Goal: Task Accomplishment & Management: Use online tool/utility

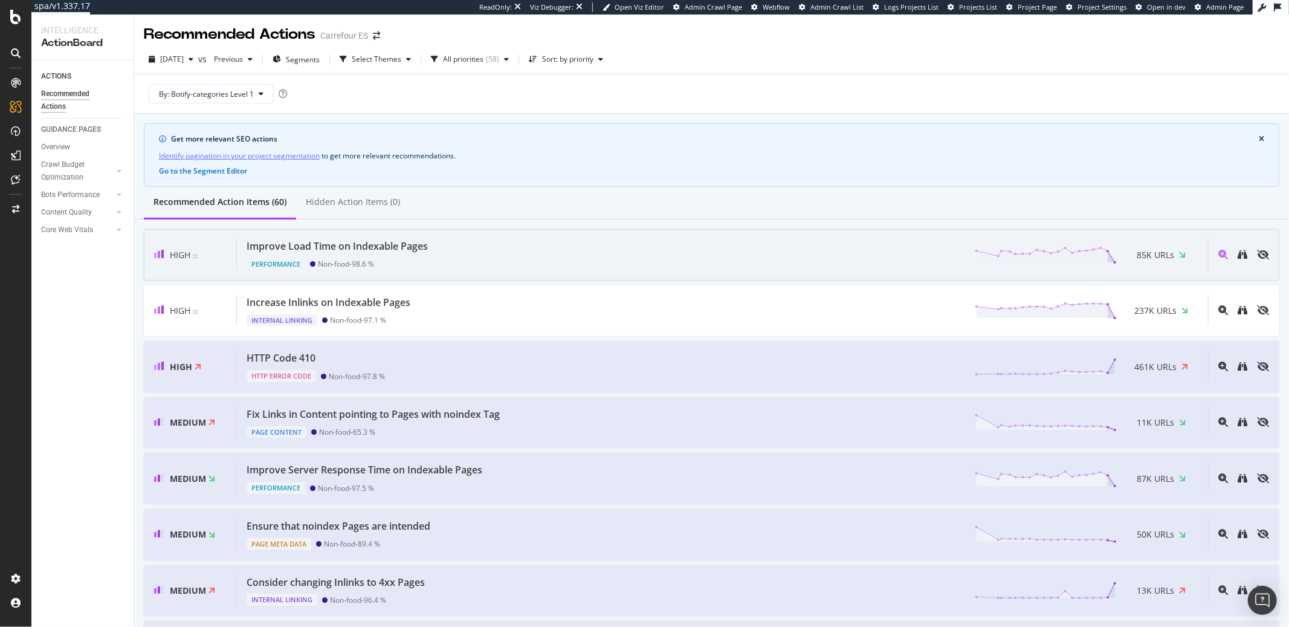
scroll to position [2, 0]
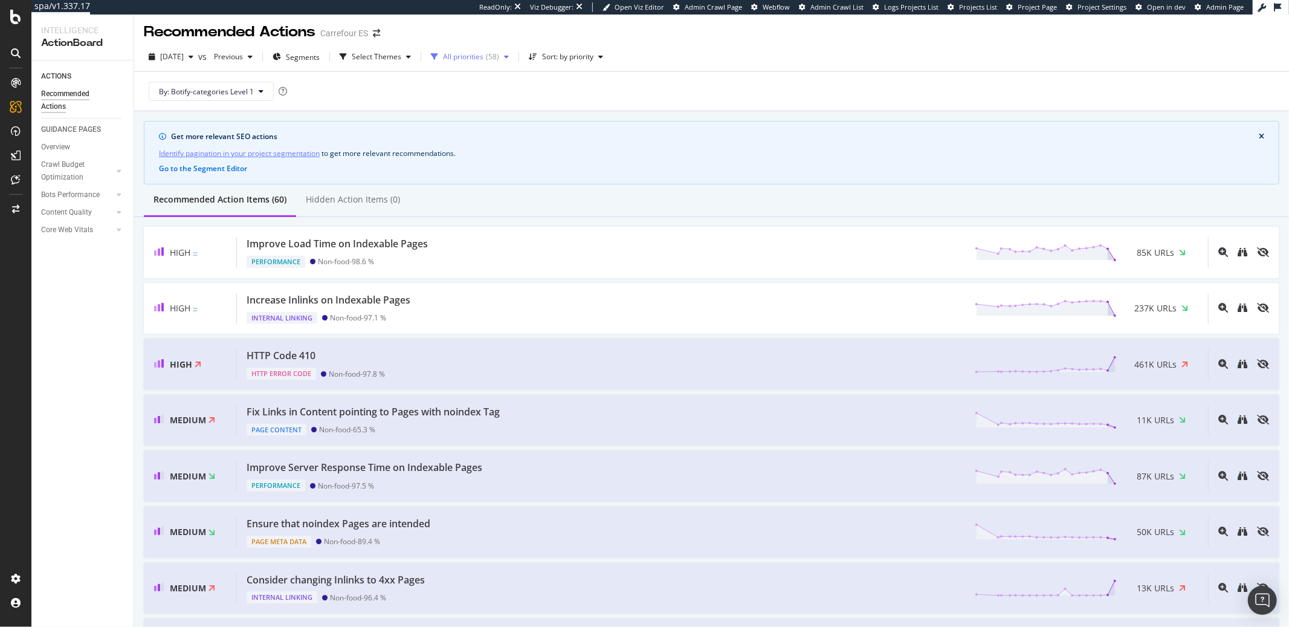
click at [499, 57] on div "( 58 )" at bounding box center [492, 56] width 13 height 7
click at [491, 118] on div "Medium" at bounding box center [484, 122] width 28 height 10
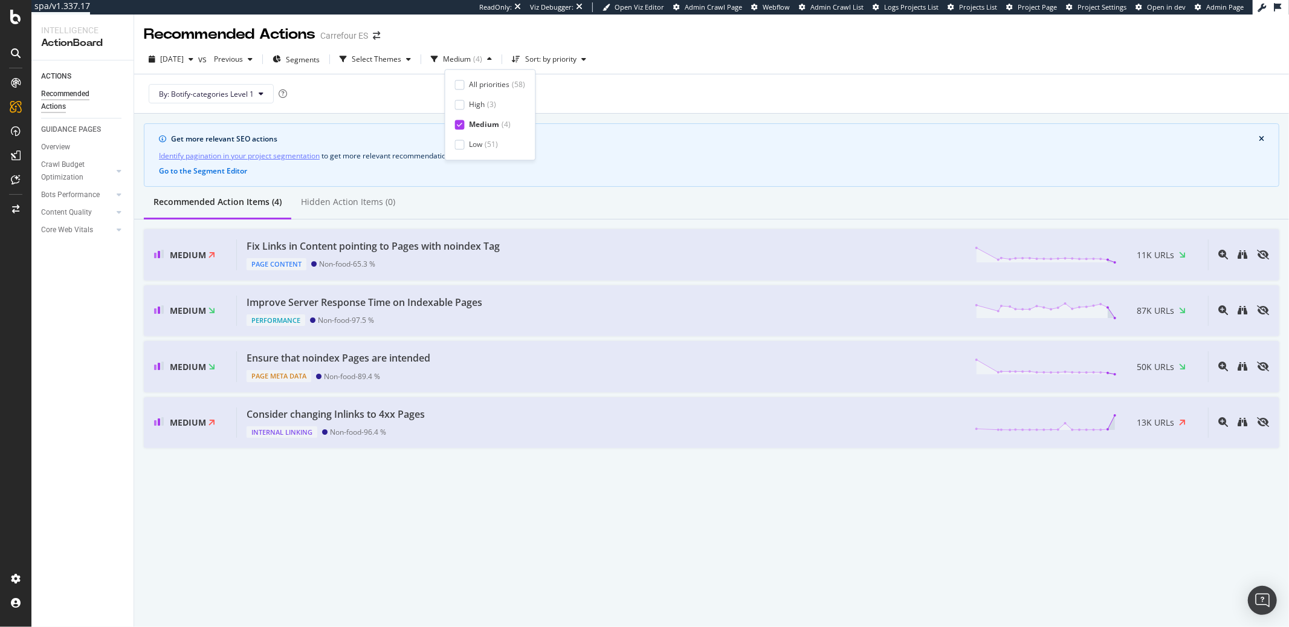
scroll to position [0, 0]
click at [279, 552] on div "Recommended Actions Carrefour ES 2025 Sep. 1st vs Previous Segments Select Them…" at bounding box center [711, 321] width 1155 height 612
click at [401, 56] on div "Select Themes" at bounding box center [377, 59] width 50 height 7
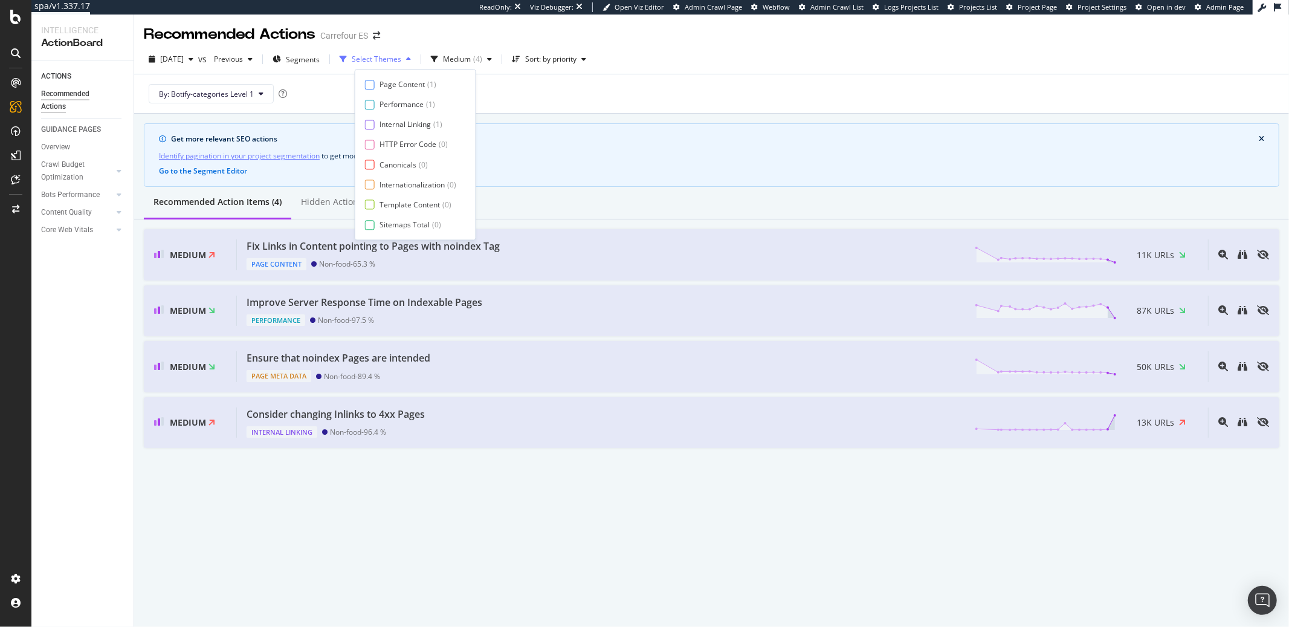
click at [401, 56] on div "Select Themes" at bounding box center [377, 59] width 50 height 7
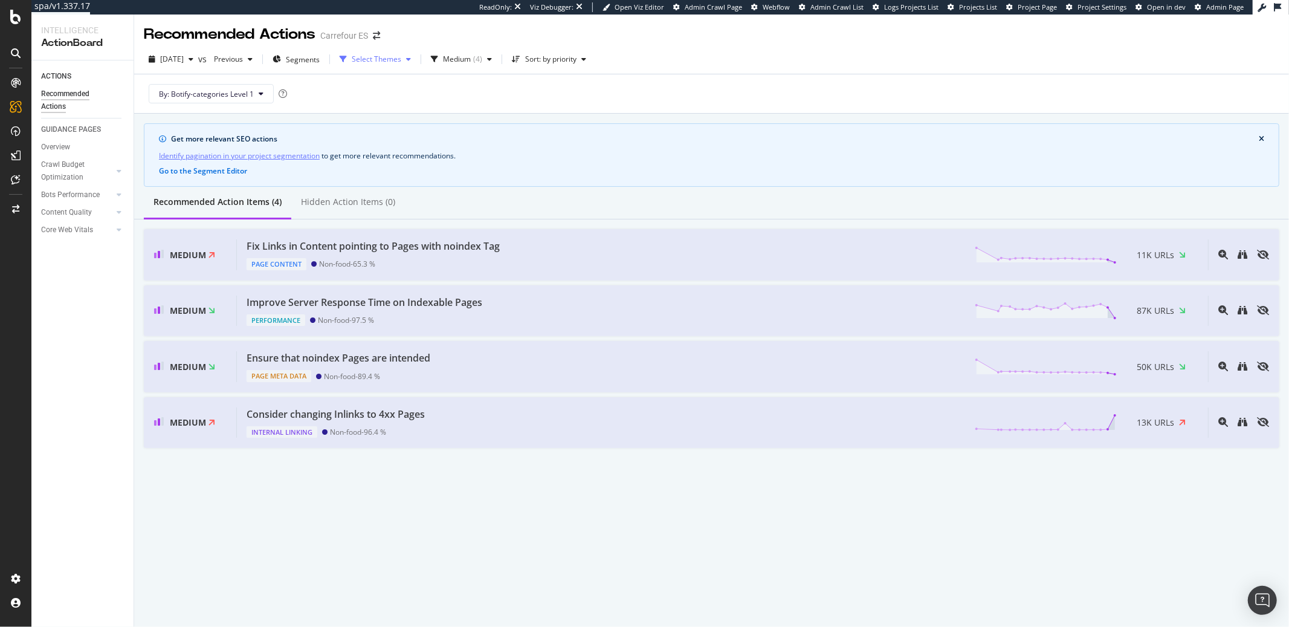
click at [401, 56] on div "Select Themes" at bounding box center [377, 59] width 50 height 7
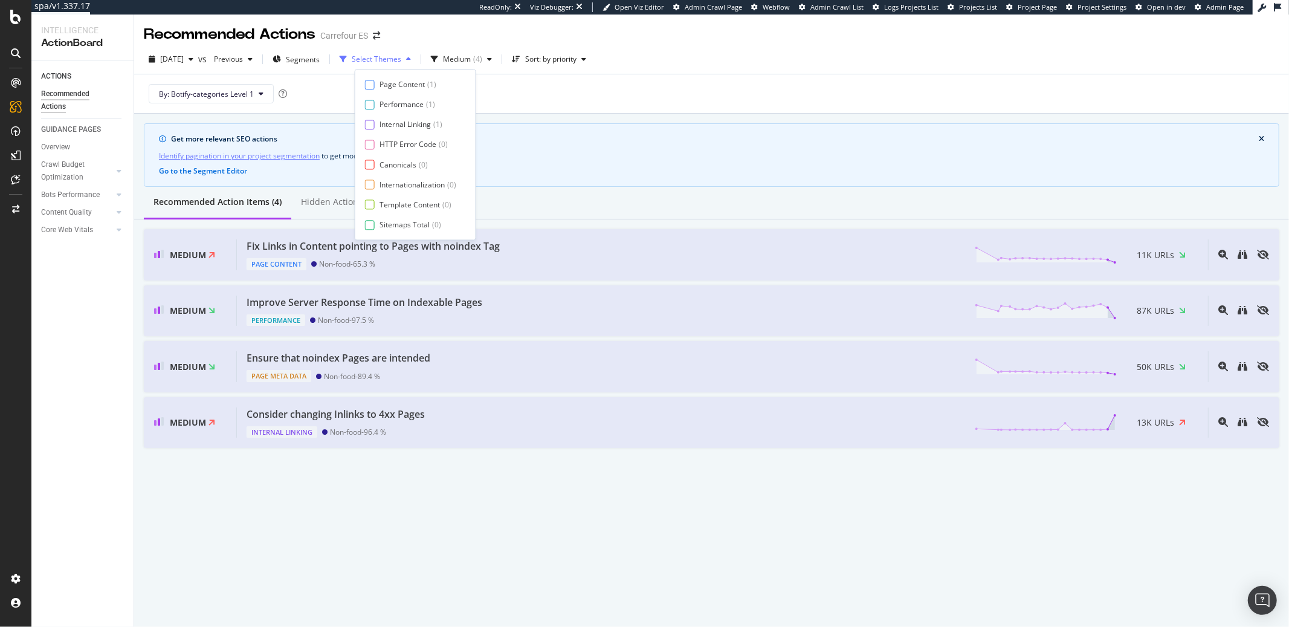
click at [401, 56] on div "Select Themes" at bounding box center [377, 59] width 50 height 7
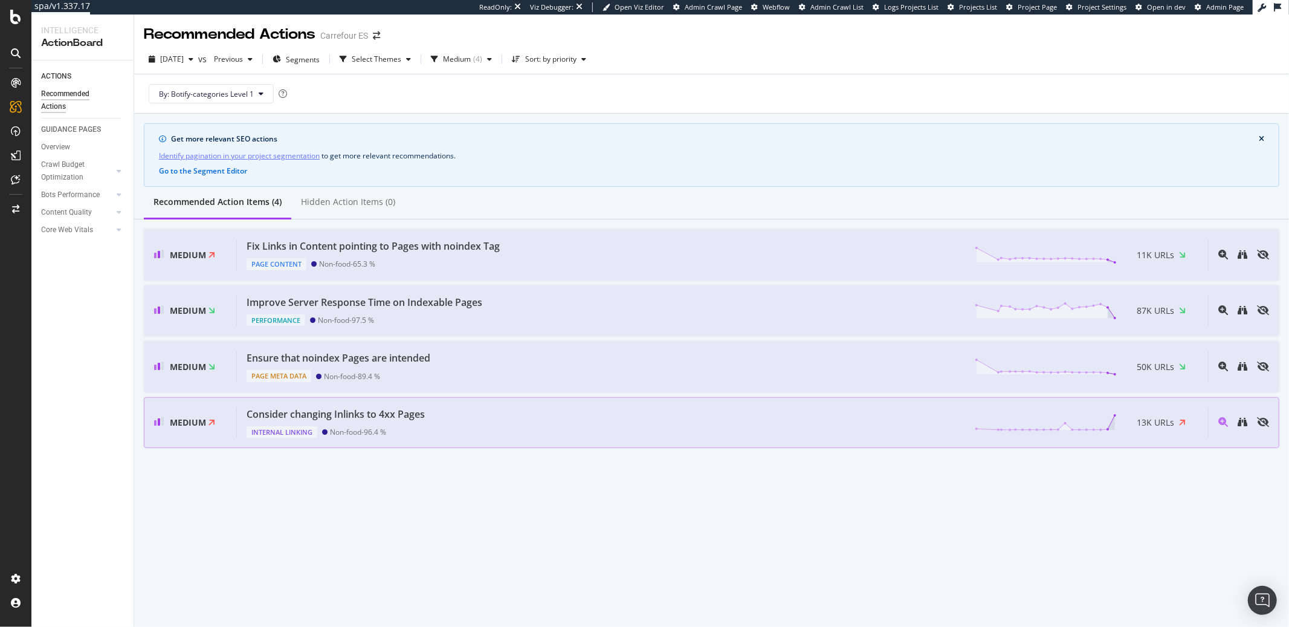
click at [688, 426] on div "Consider changing Inlinks to 4xx Pages Internal Linking Non-food - 96.4 % 13K U…" at bounding box center [722, 422] width 971 height 31
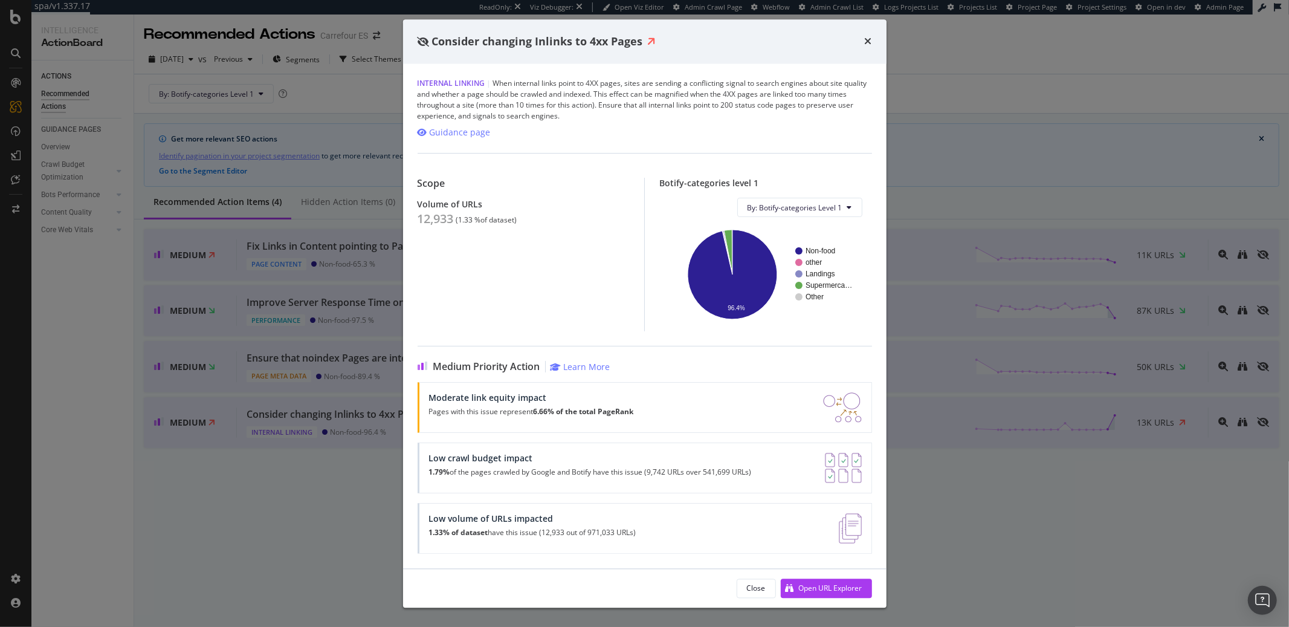
click at [317, 522] on div "Consider changing Inlinks to 4xx Pages Internal Linking | When internal links p…" at bounding box center [644, 313] width 1289 height 627
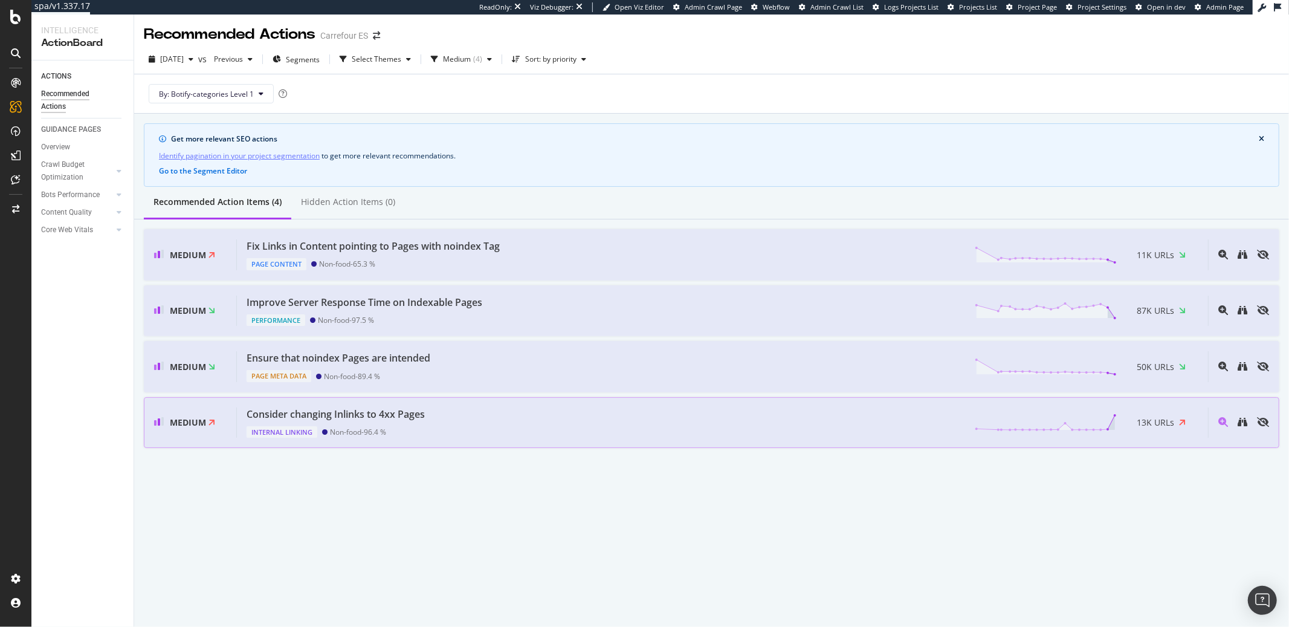
click at [456, 422] on div "Consider changing Inlinks to 4xx Pages Internal Linking Non-food - 96.4 % 13K U…" at bounding box center [722, 422] width 971 height 31
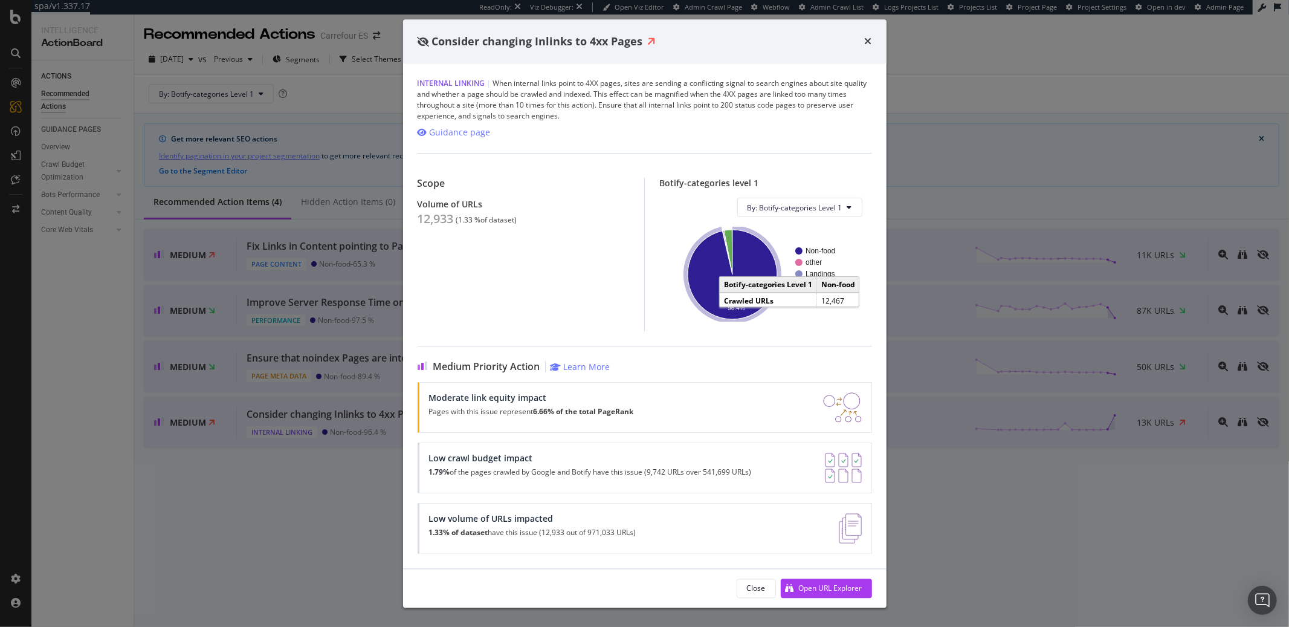
click at [713, 290] on icon "A chart." at bounding box center [732, 274] width 89 height 89
click at [317, 512] on div "Consider changing Inlinks to 4xx Pages Internal Linking | When internal links p…" at bounding box center [644, 313] width 1289 height 627
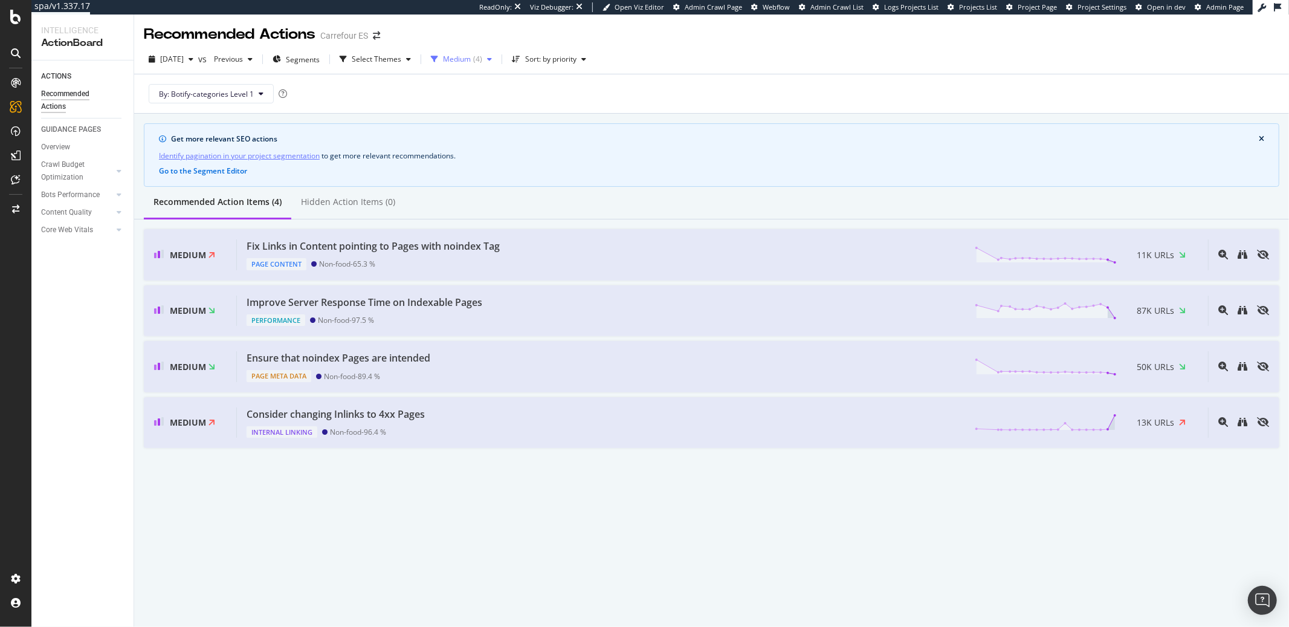
click at [443, 60] on div "button" at bounding box center [434, 59] width 17 height 7
click at [467, 82] on div "All priorities ( 58 )" at bounding box center [490, 84] width 71 height 10
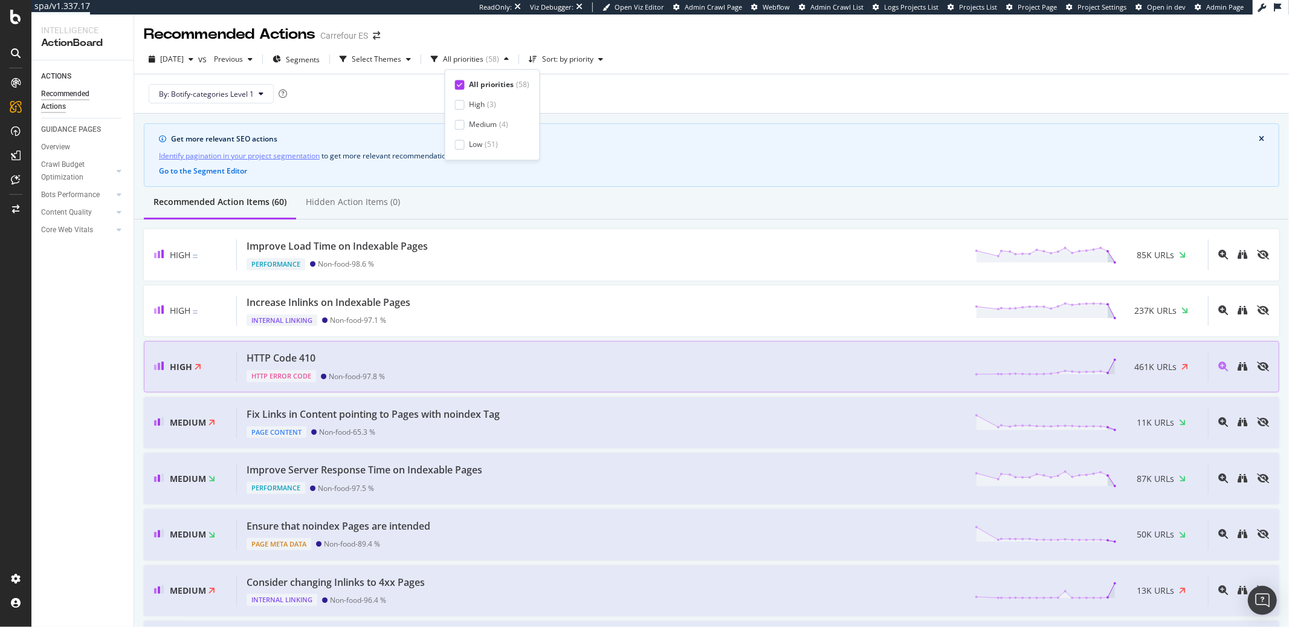
click at [355, 362] on div "HTTP Code 410" at bounding box center [316, 358] width 138 height 14
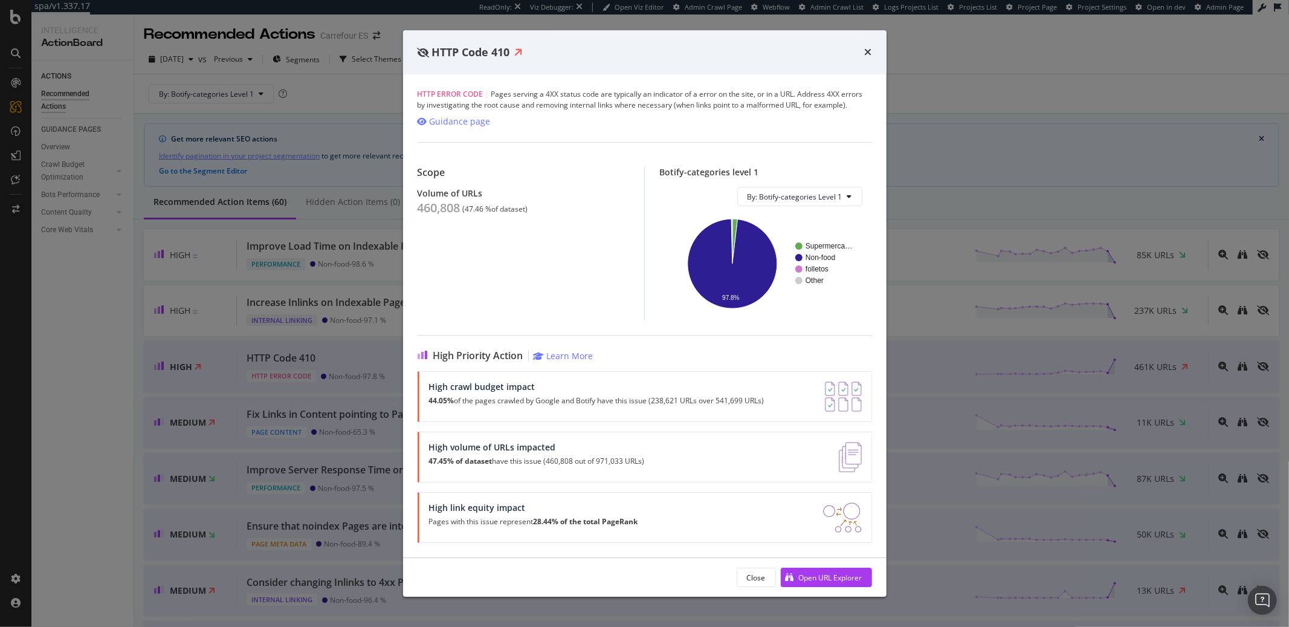
click at [62, 348] on div "HTTP Code 410 HTTP Error Code | Pages serving a 4XX status code are typically a…" at bounding box center [644, 313] width 1289 height 627
click at [866, 52] on div "2025 Sep. 1st vs Previous Segments Select Themes All priorities ( 58 ) Sort: by…" at bounding box center [711, 62] width 1155 height 24
click at [868, 51] on div "2025 Sep. 1st vs Previous Segments Select Themes All priorities ( 58 ) Sort: by…" at bounding box center [711, 62] width 1155 height 24
click at [871, 54] on div "2025 Sep. 1st vs Previous Segments Select Themes All priorities ( 58 ) Sort: by…" at bounding box center [711, 62] width 1155 height 24
click at [869, 50] on div "2025 Sep. 1st vs Previous Segments Select Themes All priorities ( 58 ) Sort: by…" at bounding box center [711, 62] width 1155 height 24
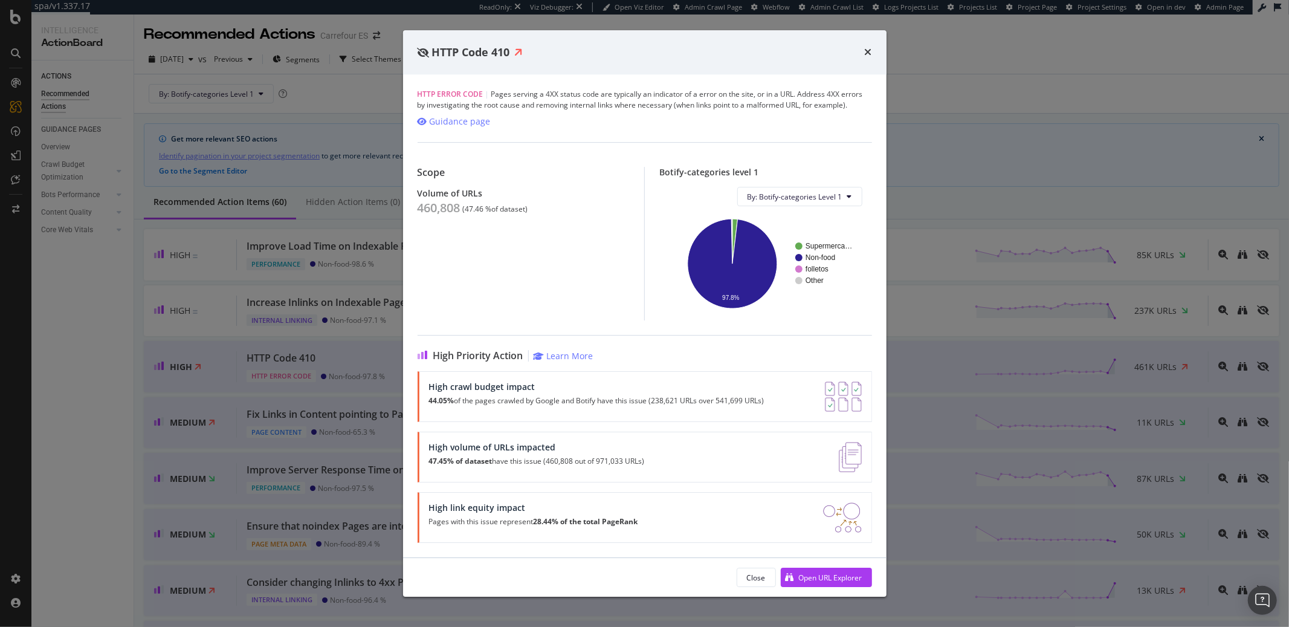
click at [865, 50] on div "2025 Sep. 1st vs Previous Segments Select Themes All priorities ( 58 ) Sort: by…" at bounding box center [711, 62] width 1155 height 24
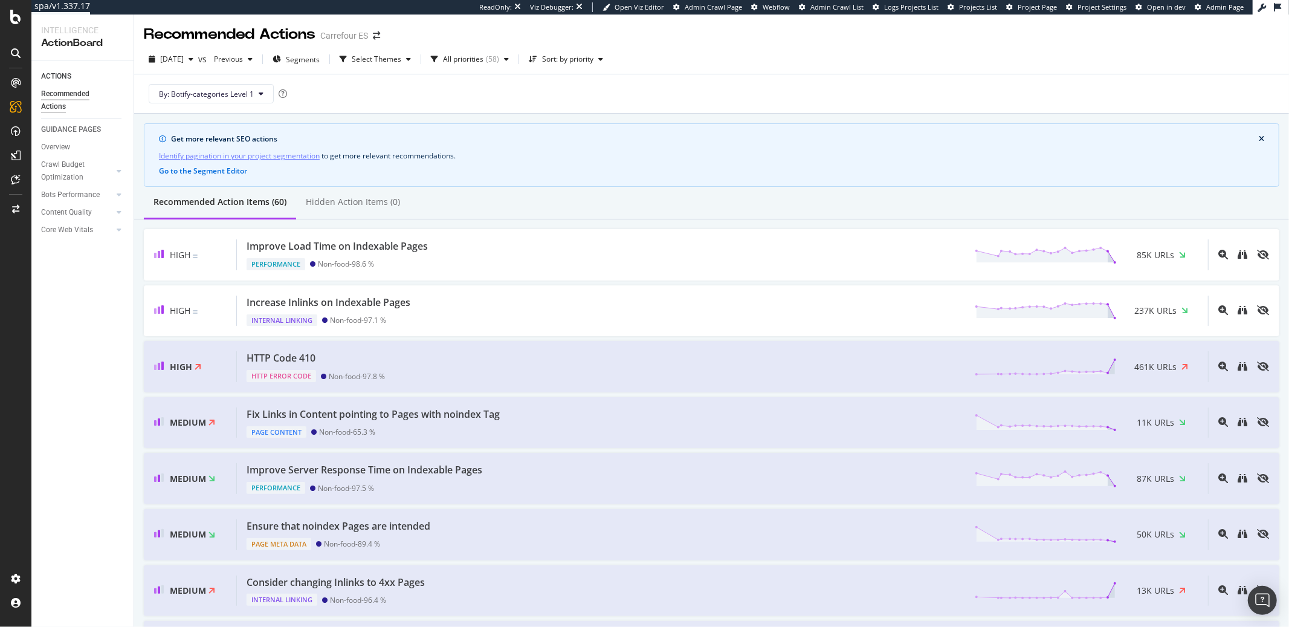
scroll to position [198, 0]
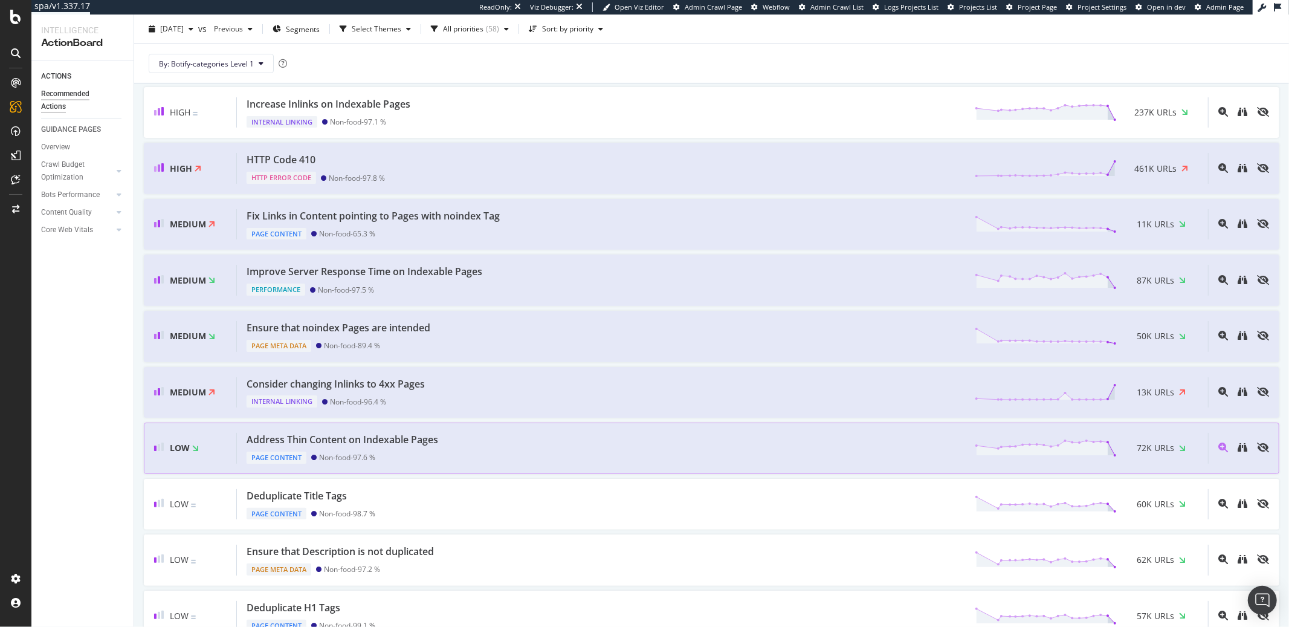
click at [382, 433] on div "Address Thin Content on Indexable Pages" at bounding box center [343, 440] width 192 height 14
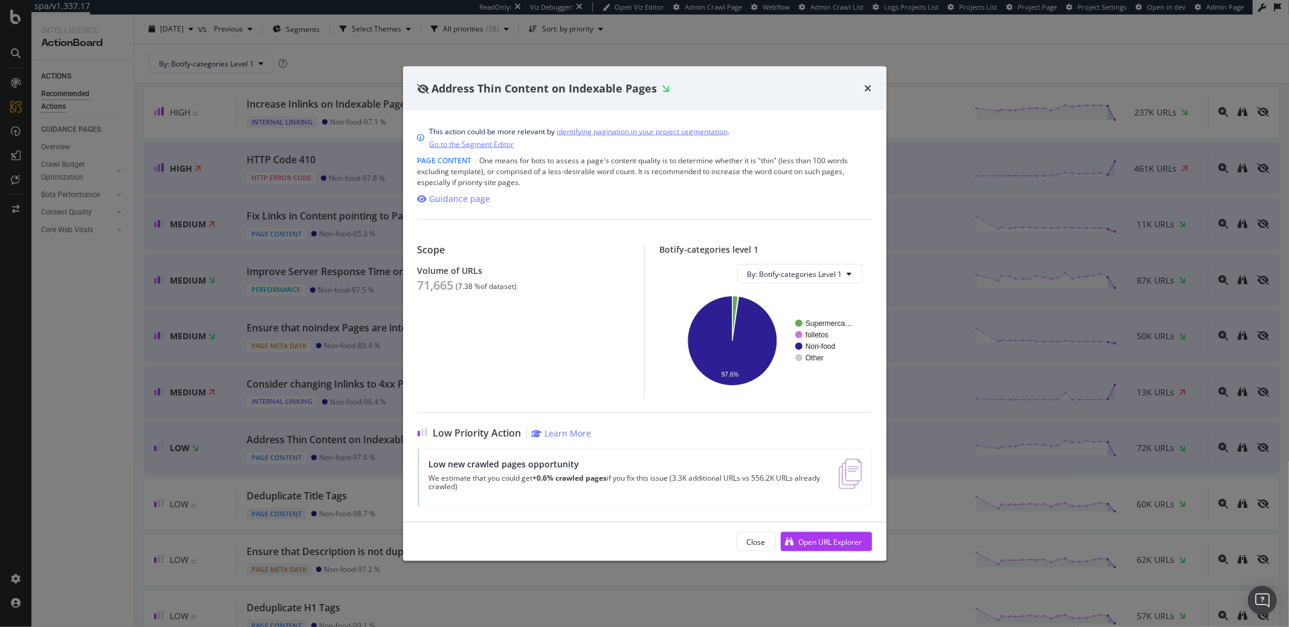
click at [79, 401] on div "Address Thin Content on Indexable Pages This action could be more relevant by i…" at bounding box center [644, 313] width 1289 height 627
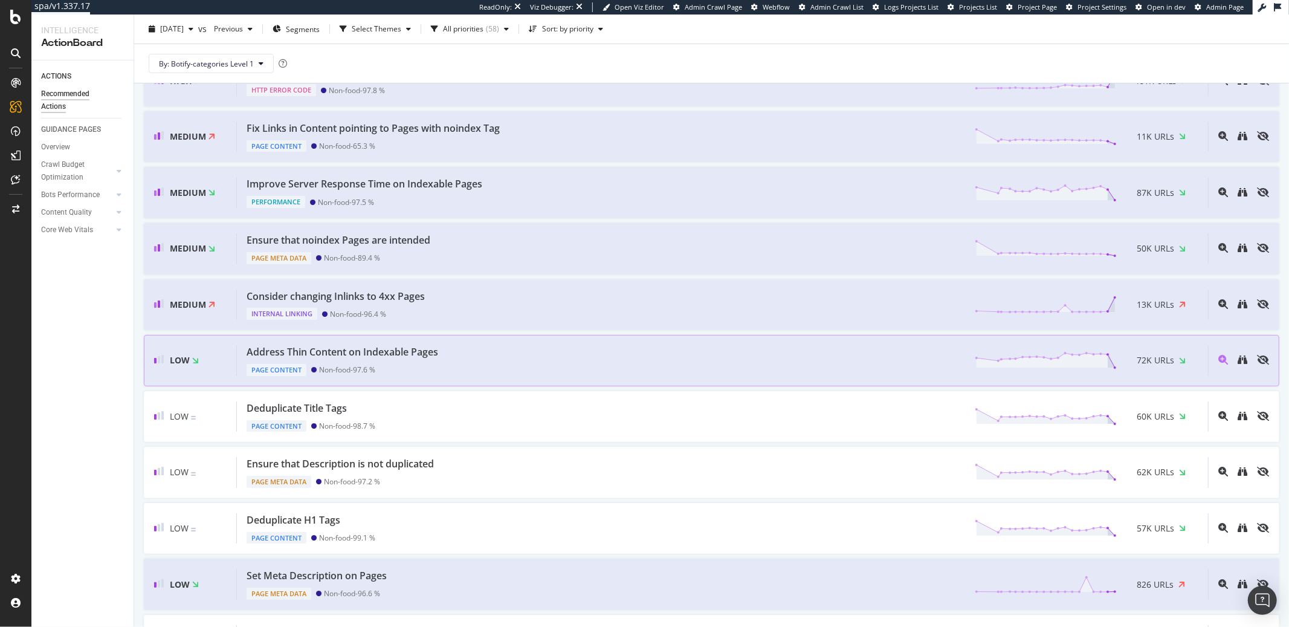
scroll to position [294, 0]
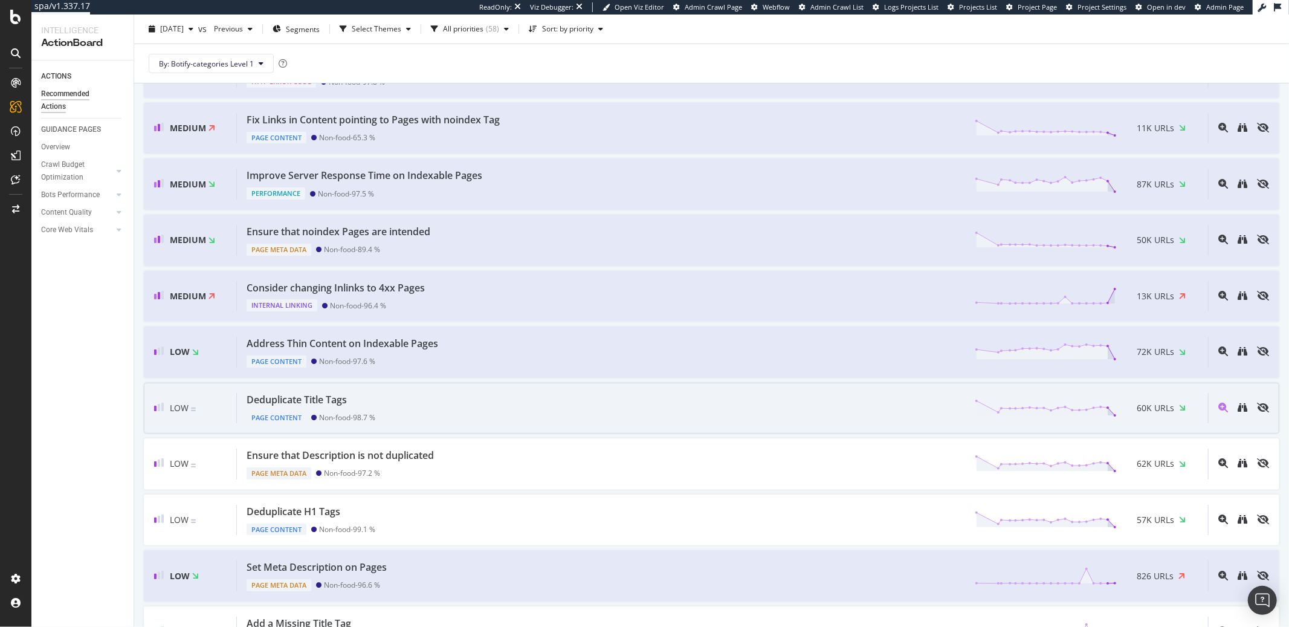
click at [375, 416] on div "Non-food - 98.7 %" at bounding box center [347, 417] width 56 height 9
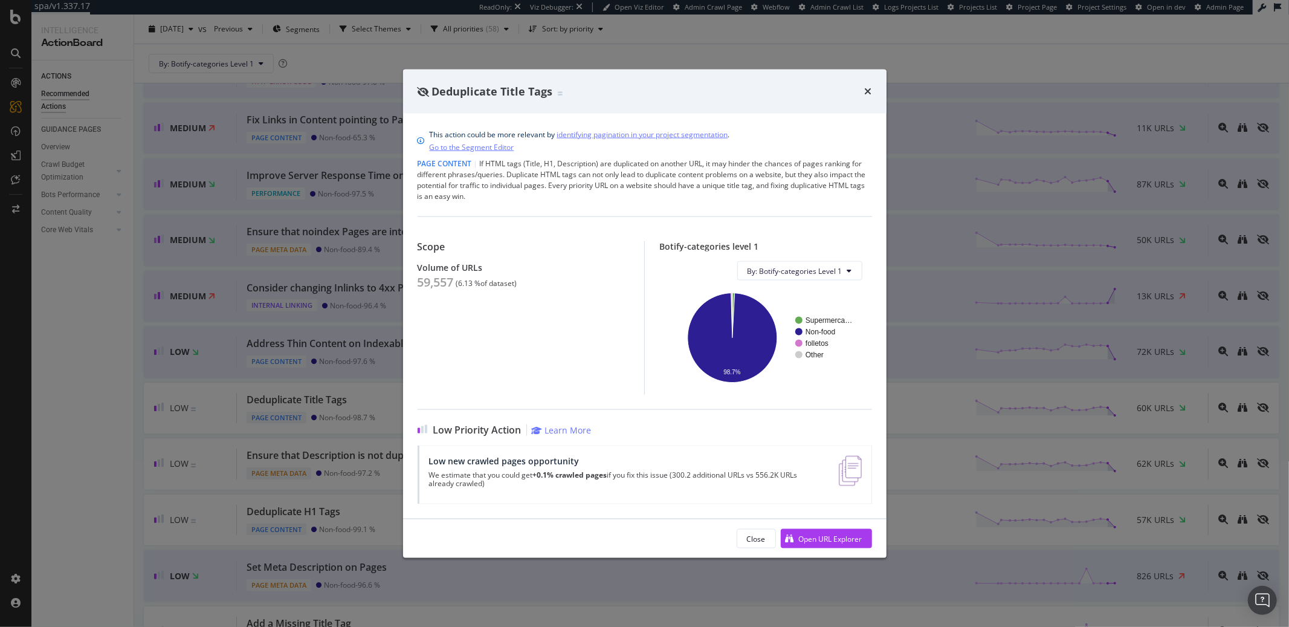
click at [92, 395] on div "Deduplicate Title Tags This action could be more relevant by identifying pagina…" at bounding box center [644, 313] width 1289 height 627
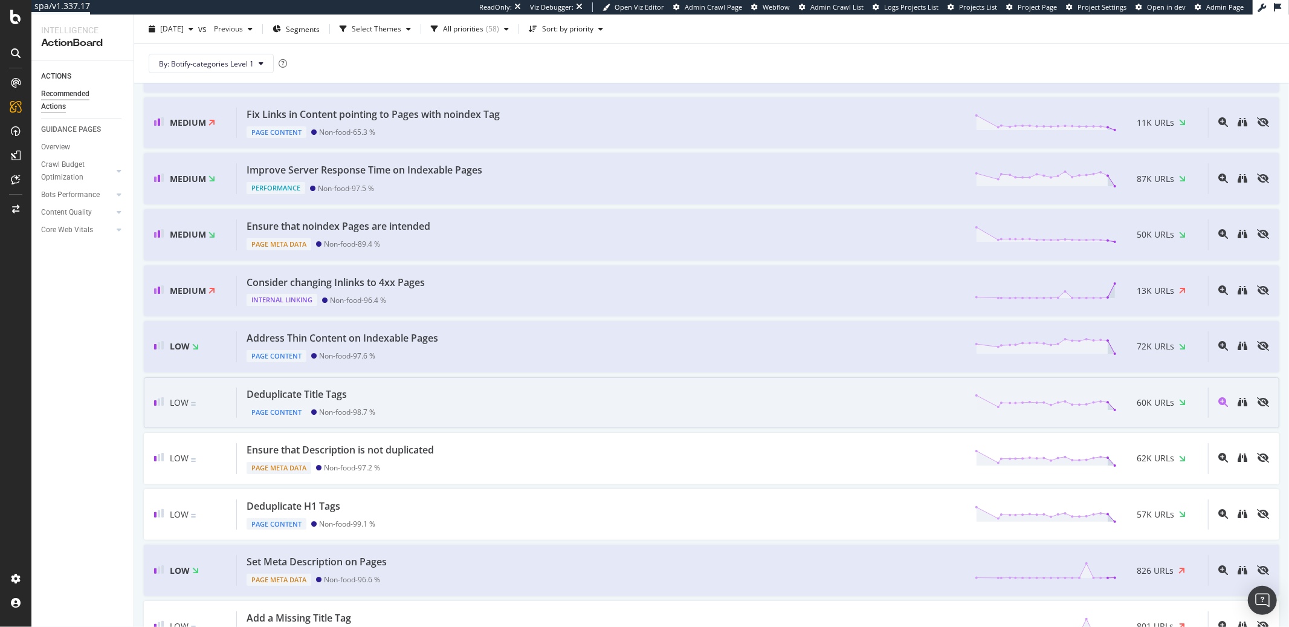
scroll to position [303, 0]
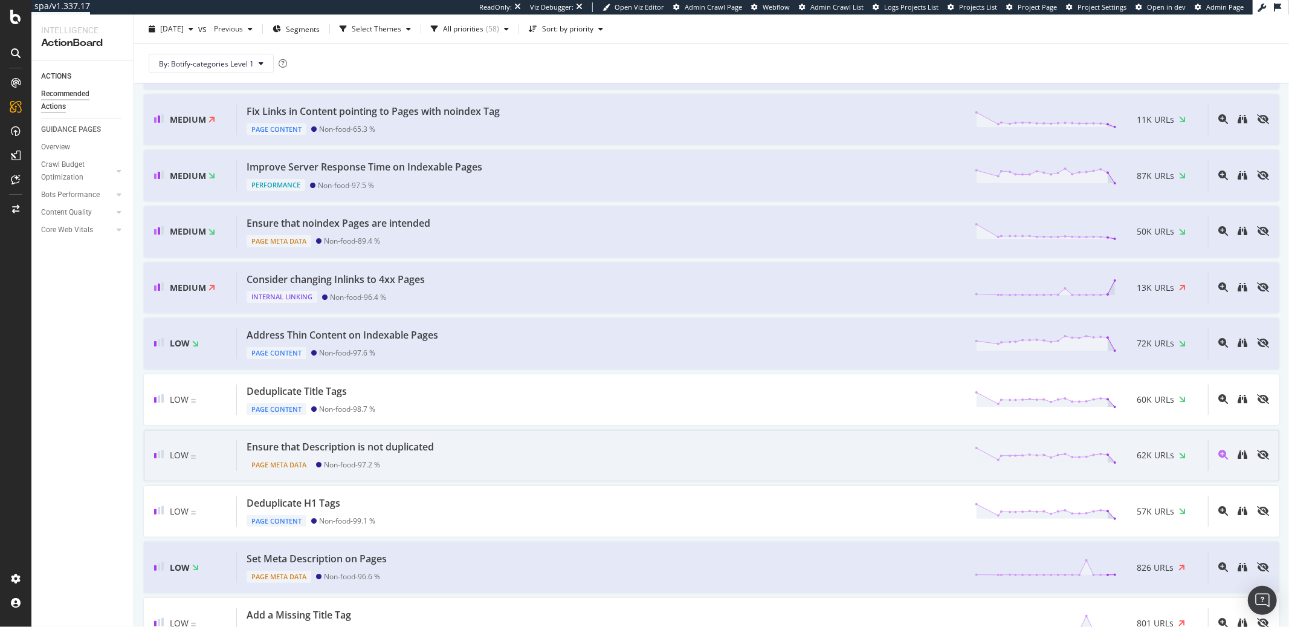
click at [459, 468] on div "Ensure that Description is not duplicated Page Meta Data Non-food - 97.2 % 62K …" at bounding box center [722, 455] width 971 height 31
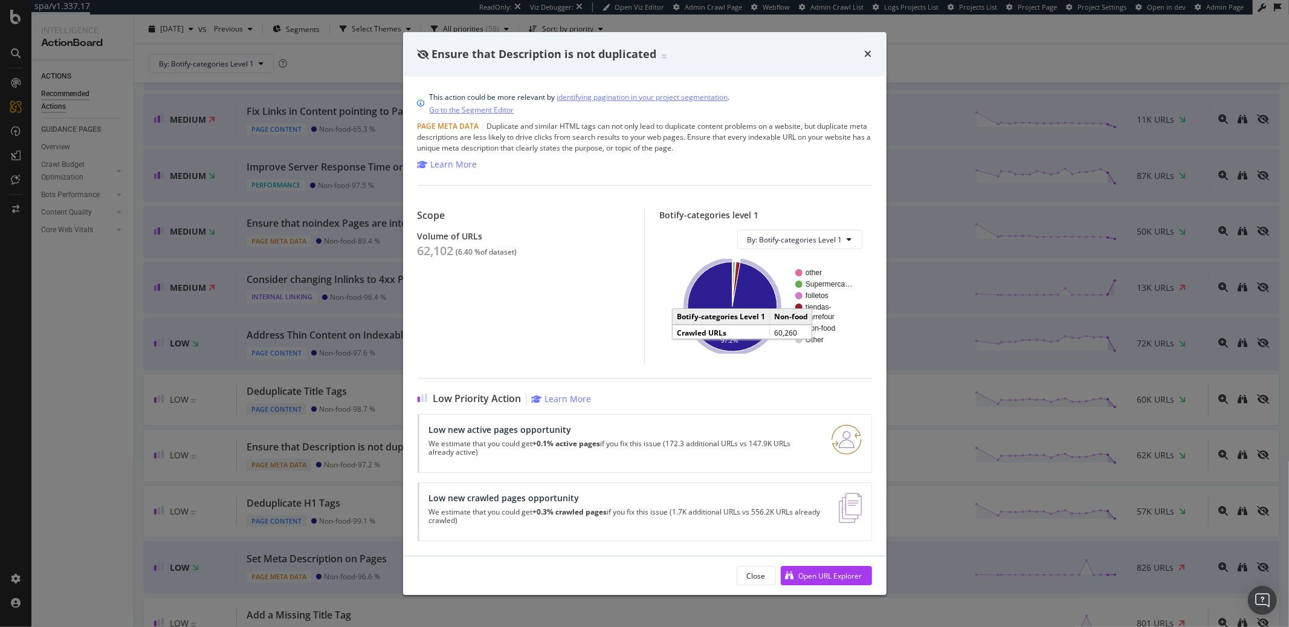
click at [711, 308] on icon "A chart." at bounding box center [732, 306] width 89 height 89
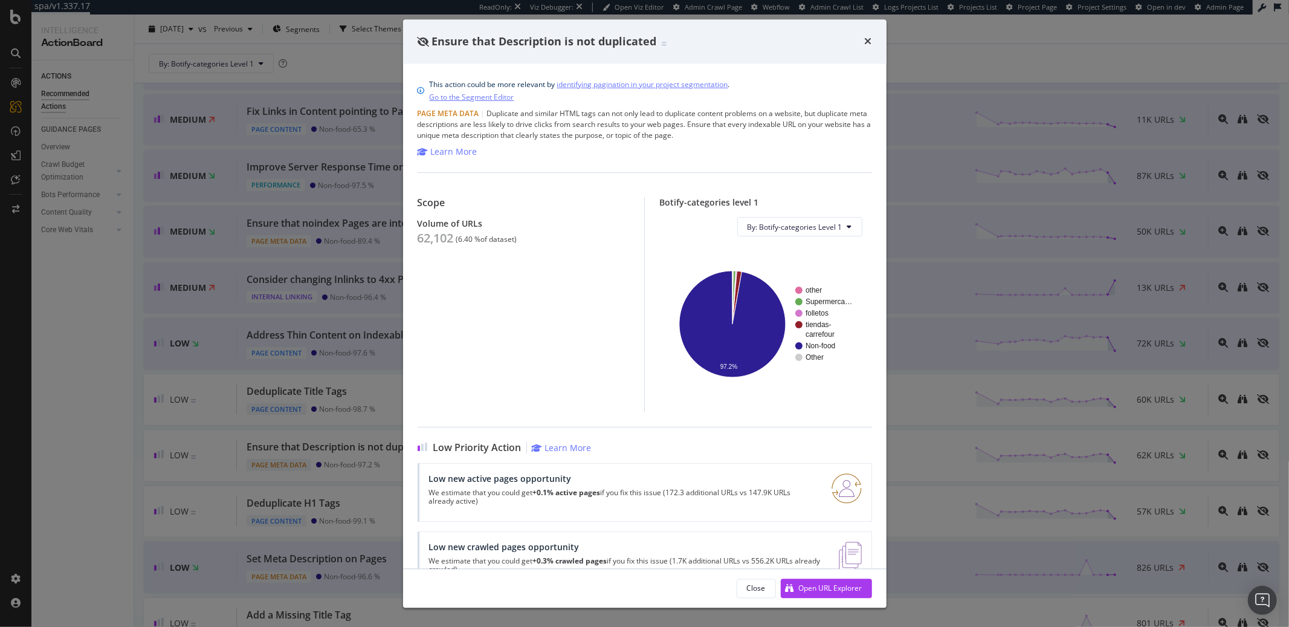
scroll to position [303, 0]
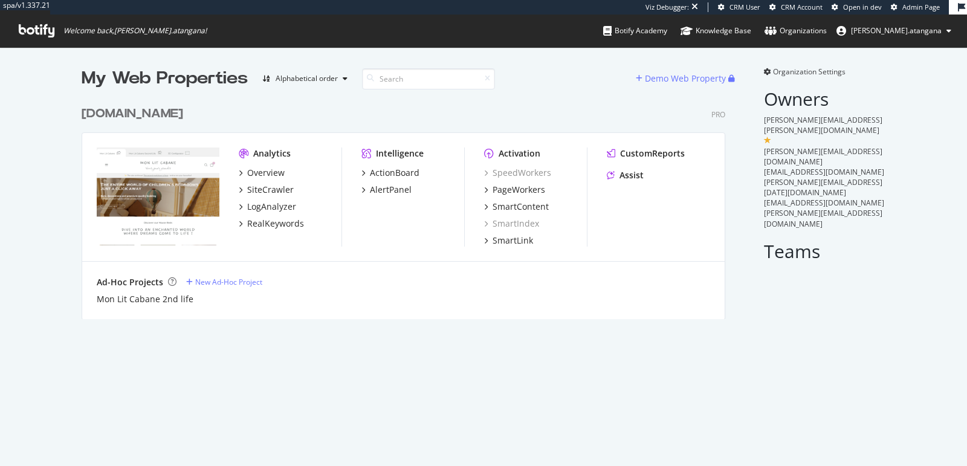
scroll to position [218, 643]
click at [503, 187] on div "PageWorkers" at bounding box center [519, 190] width 53 height 12
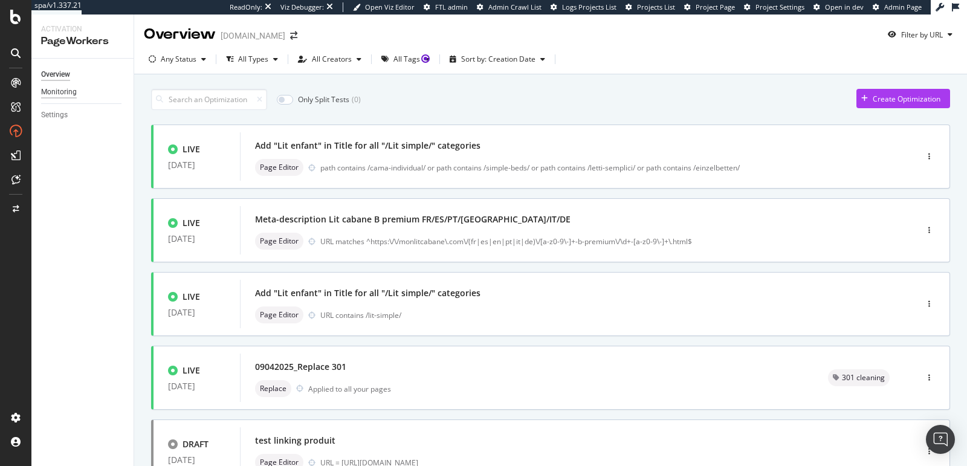
click at [53, 91] on div "Monitoring" at bounding box center [59, 92] width 36 height 13
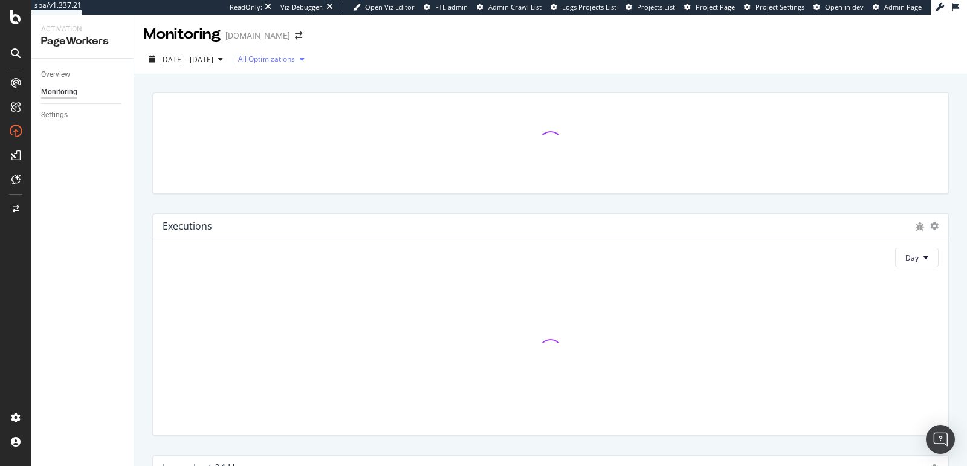
click at [293, 60] on div "All Optimizations" at bounding box center [266, 59] width 57 height 7
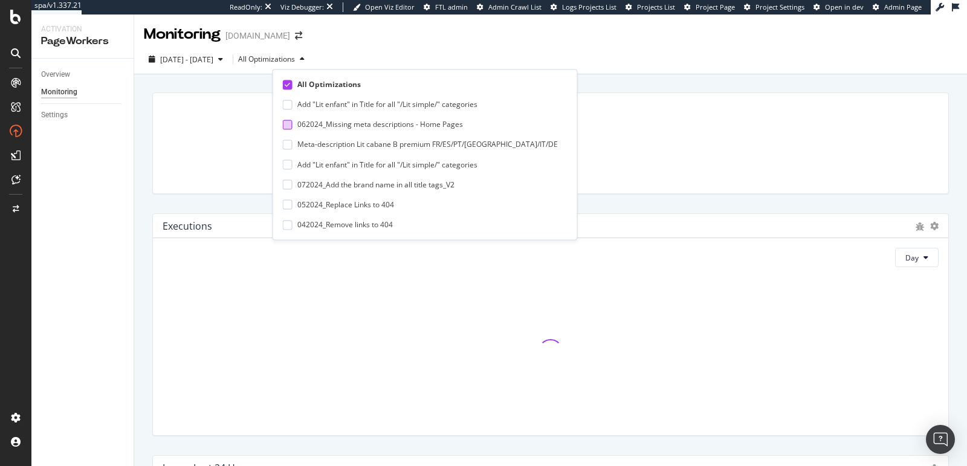
click at [348, 123] on div "062024_Missing meta descriptions - Home Pages" at bounding box center [380, 125] width 166 height 10
click at [501, 40] on div "Monitoring [DOMAIN_NAME]" at bounding box center [550, 30] width 833 height 30
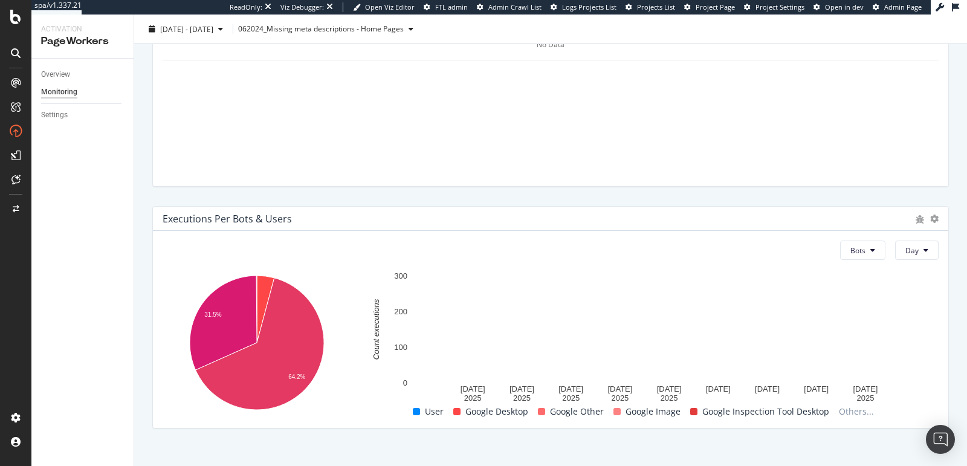
scroll to position [505, 0]
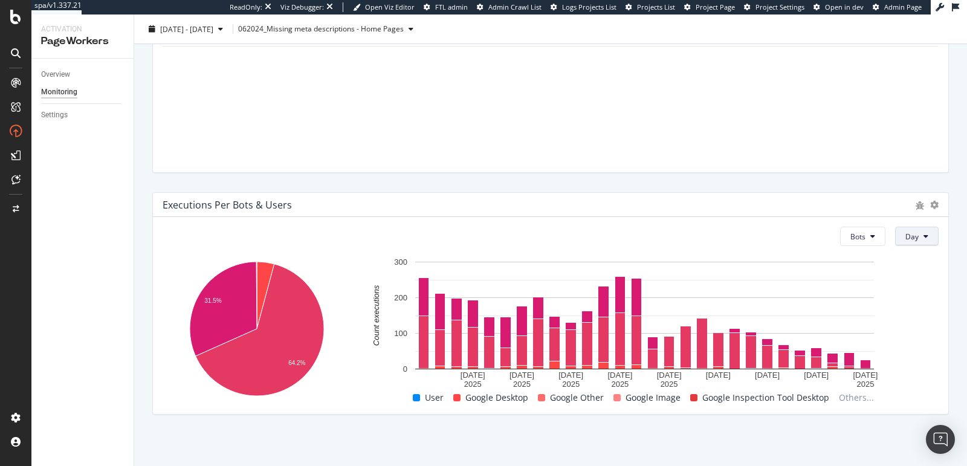
click at [924, 233] on icon at bounding box center [926, 236] width 5 height 7
